Goal: Complete application form

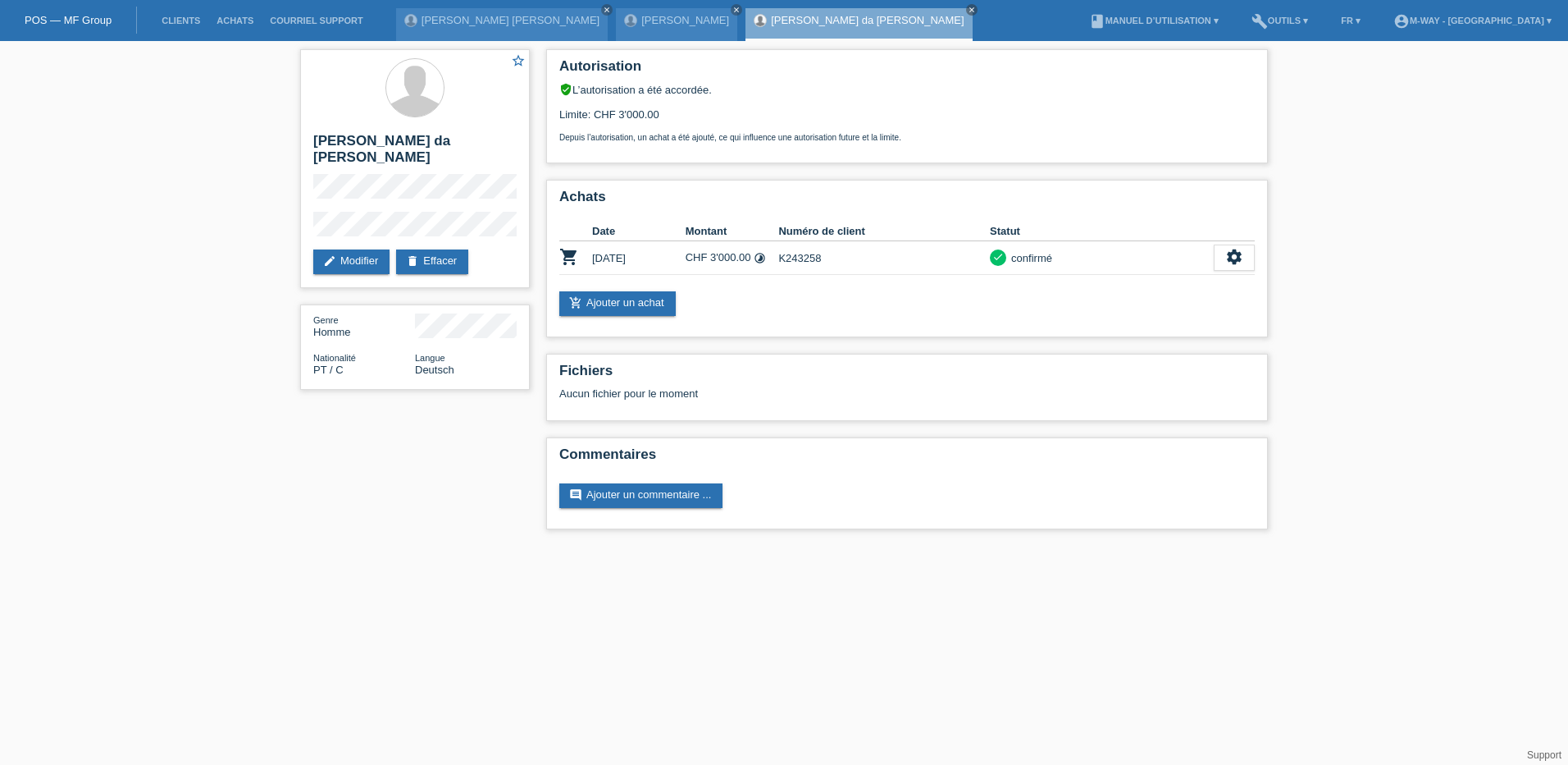
click at [184, 14] on li "Clients" at bounding box center [180, 21] width 55 height 42
click at [181, 19] on link "Clients" at bounding box center [180, 20] width 55 height 10
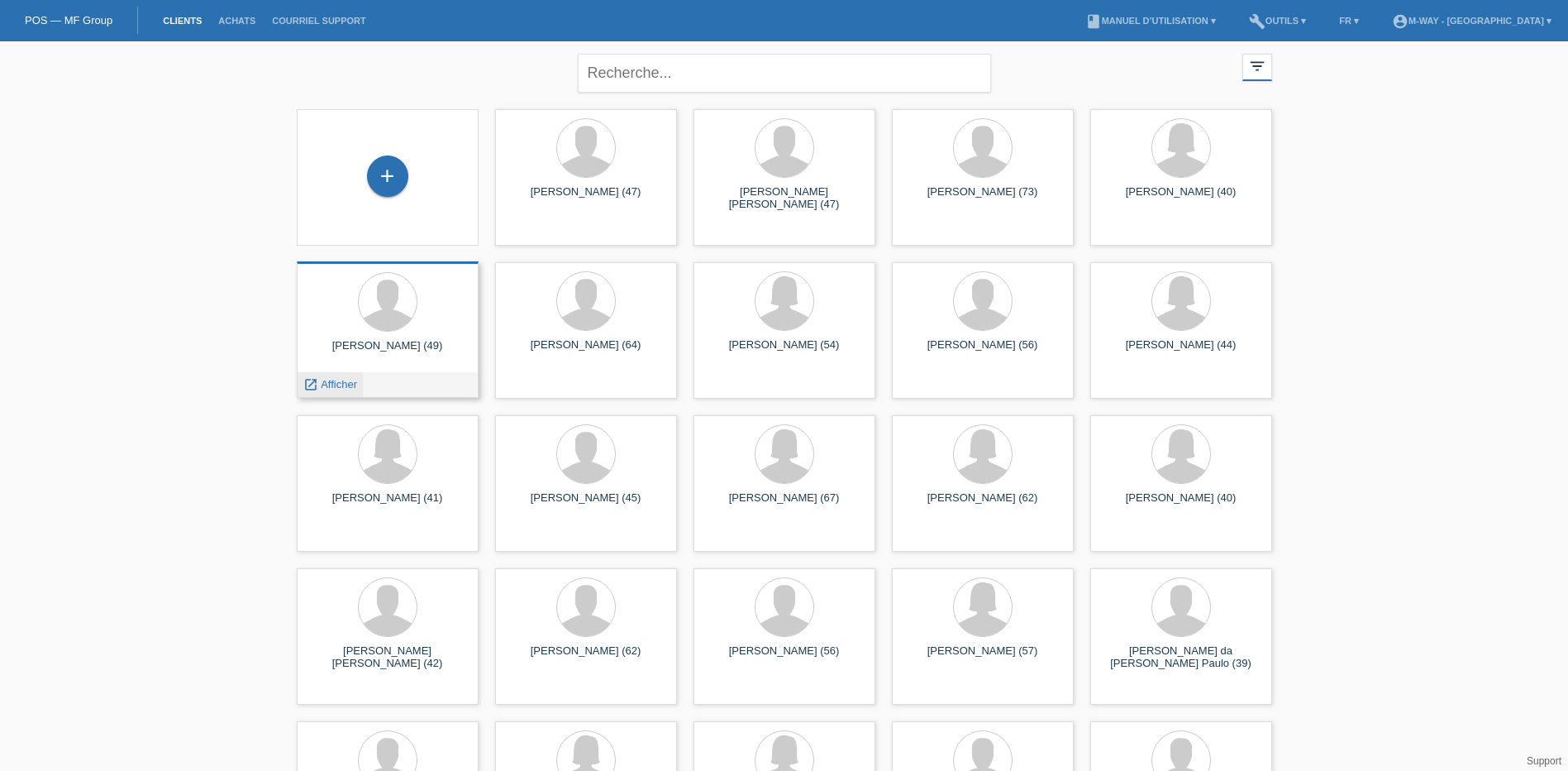
click at [345, 382] on span "Afficher" at bounding box center [338, 384] width 36 height 12
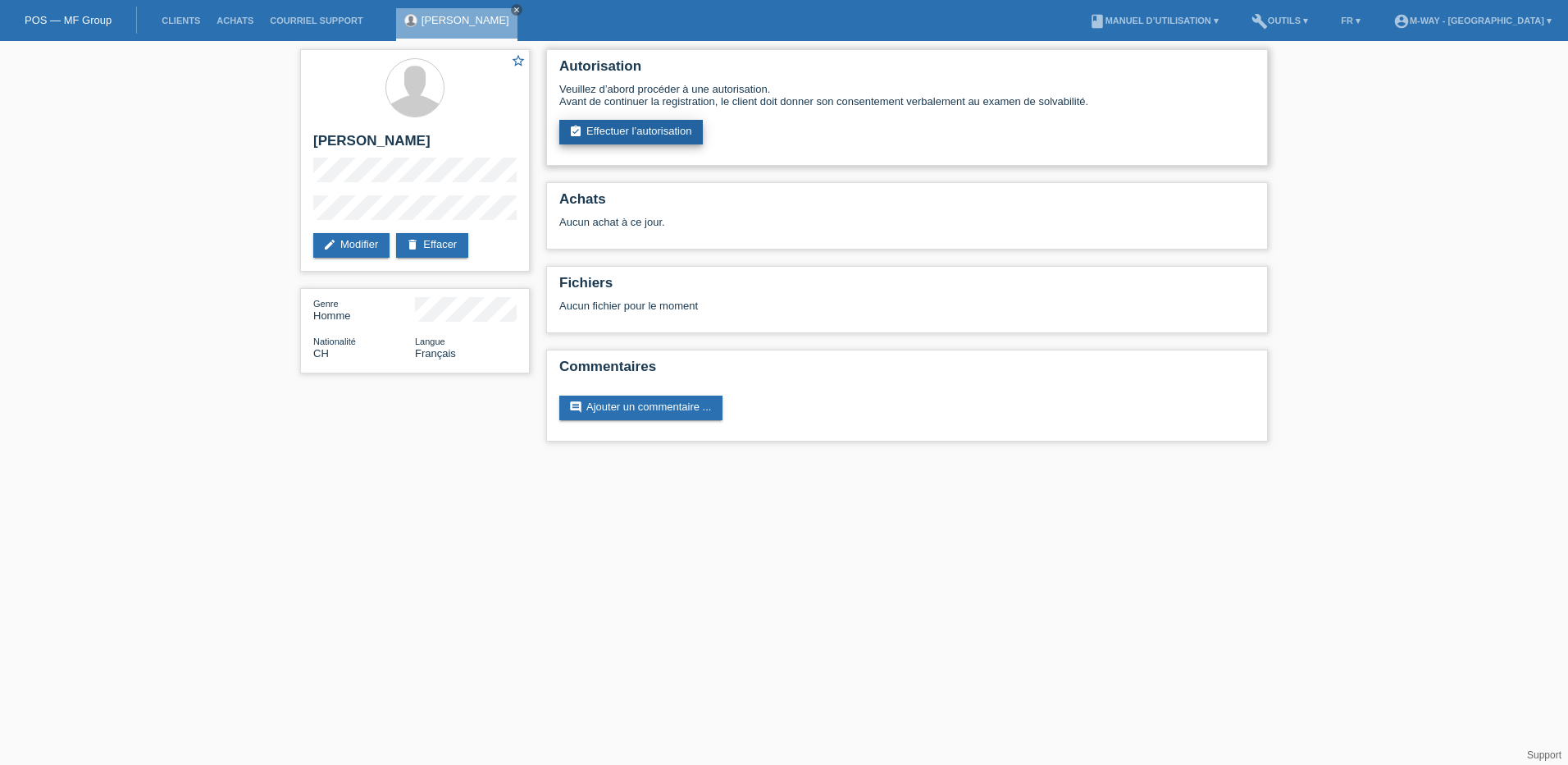
click at [639, 128] on link "assignment_turned_in Effectuer l’autorisation" at bounding box center [630, 132] width 143 height 25
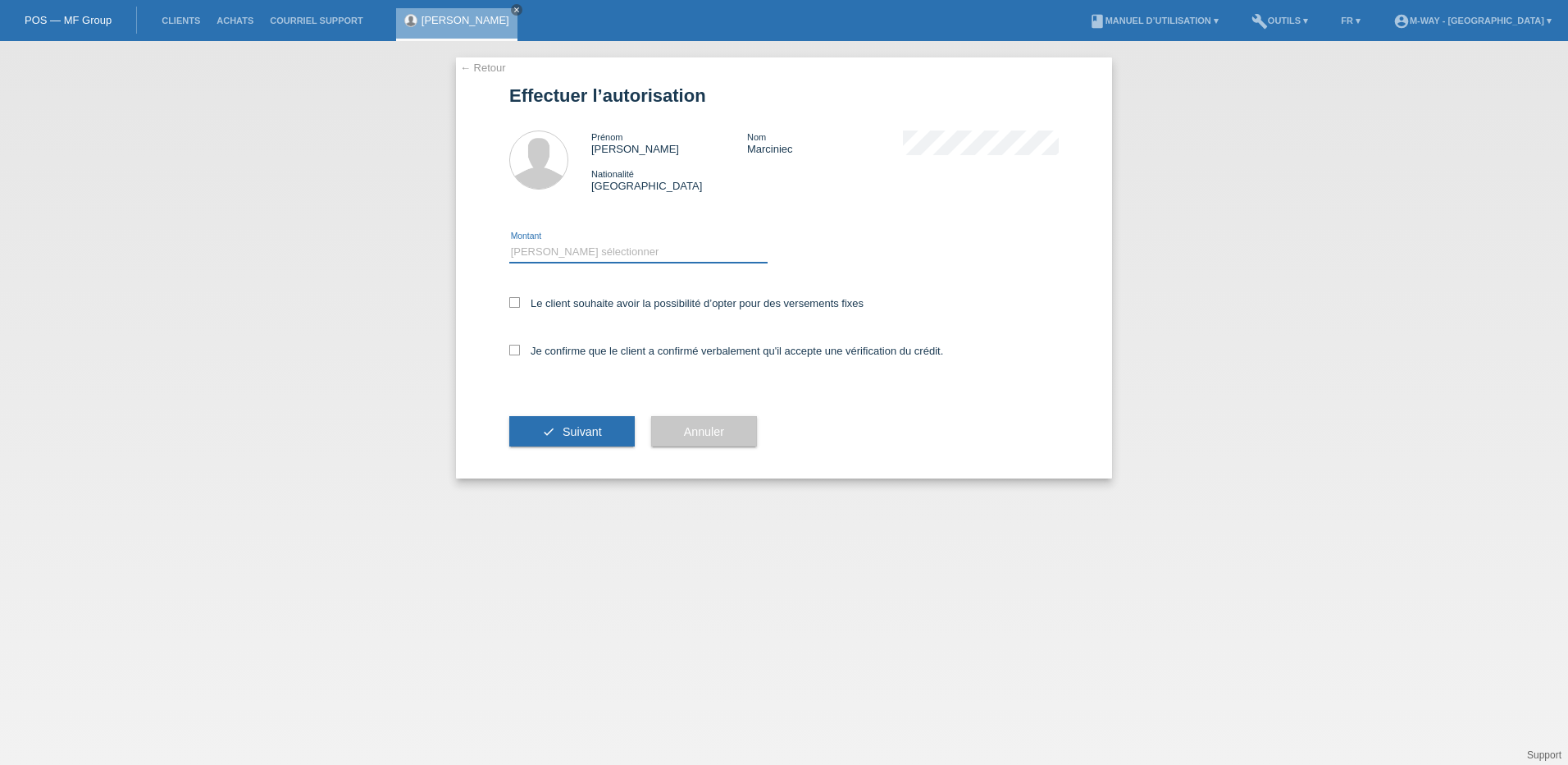
click at [551, 245] on select "Veuillez sélectionner CHF 1.00 - CHF 499.00 CHF 500.00 - CHF 1'999.00 CHF 2'000…" at bounding box center [638, 251] width 258 height 19
select select "3"
click at [509, 242] on select "Veuillez sélectionner CHF 1.00 - CHF 499.00 CHF 500.00 - CHF 1'999.00 CHF 2'000…" at bounding box center [638, 251] width 258 height 19
click at [510, 302] on icon at bounding box center [514, 302] width 11 height 11
click at [510, 302] on input "Le client souhaite avoir la possibilité d’opter pour des versements fixes" at bounding box center [514, 302] width 11 height 11
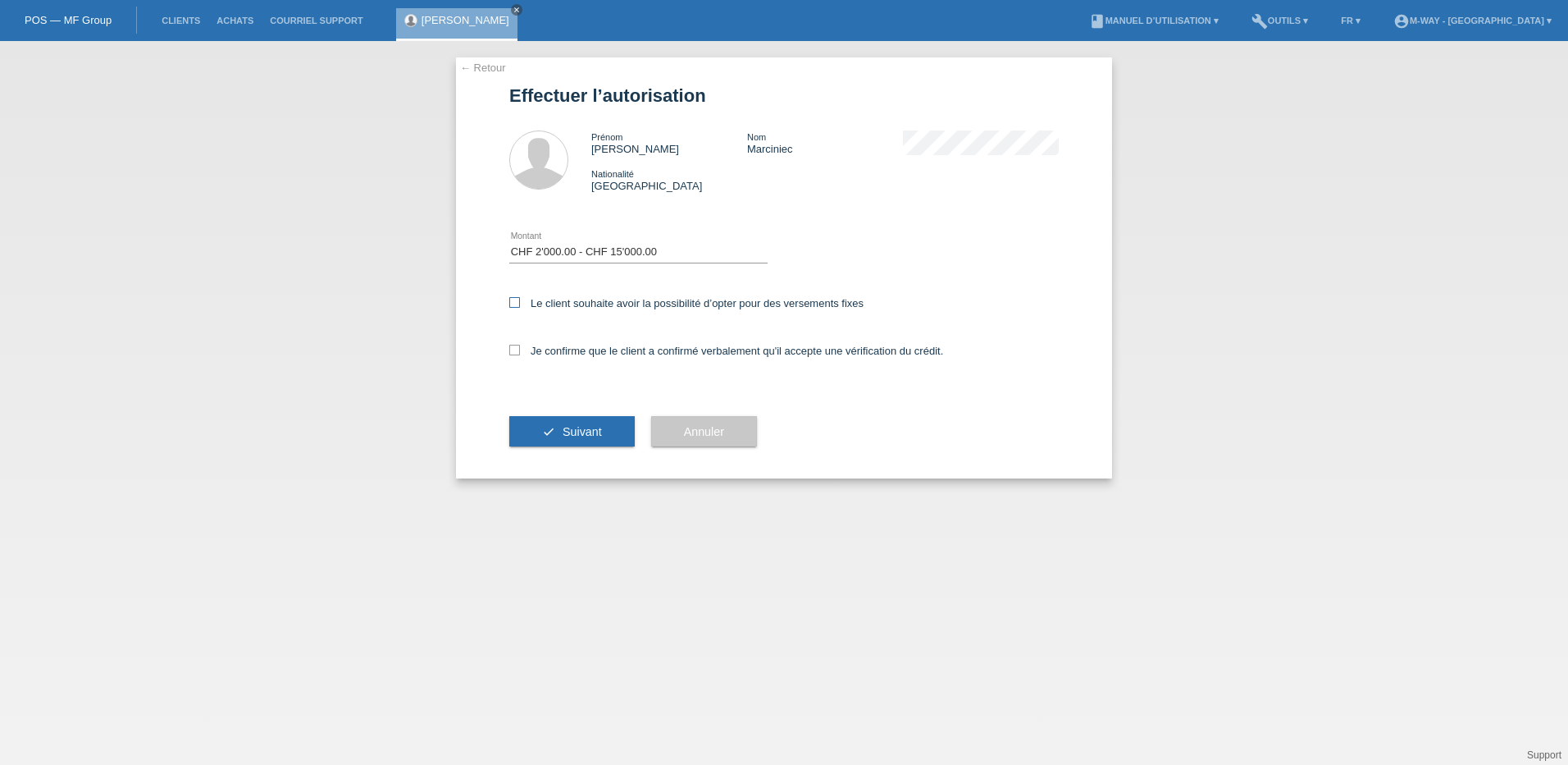
checkbox input "true"
click at [512, 347] on icon at bounding box center [514, 350] width 11 height 11
click at [512, 347] on input "Je confirme que le client a confirmé verbalement qu'il accepte une vérification…" at bounding box center [514, 350] width 11 height 11
checkbox input "true"
drag, startPoint x: 558, startPoint y: 431, endPoint x: 450, endPoint y: 390, distance: 115.5
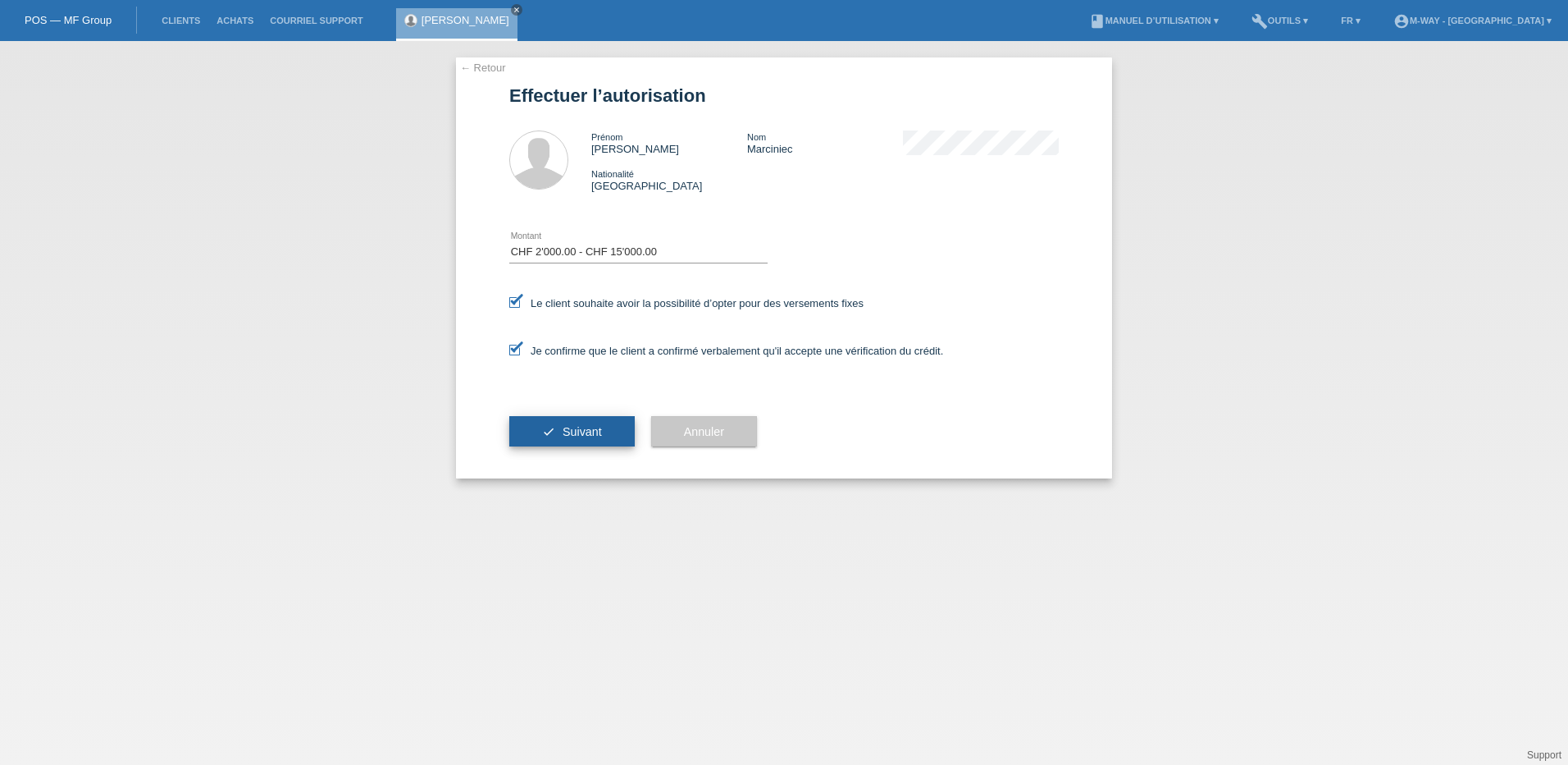
click at [557, 432] on button "check Suivant" at bounding box center [571, 431] width 126 height 31
